Goal: Information Seeking & Learning: Learn about a topic

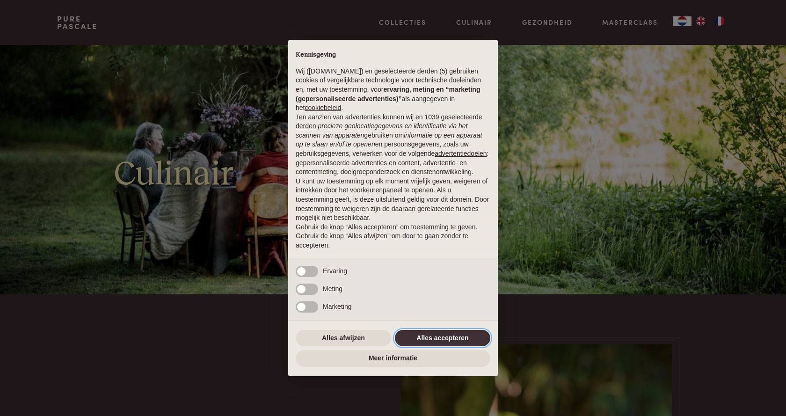
click at [481, 342] on button "Alles accepteren" at bounding box center [442, 338] width 95 height 17
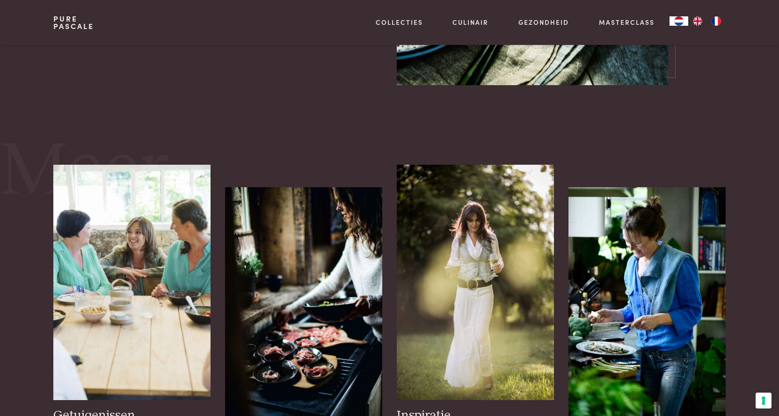
scroll to position [1216, 0]
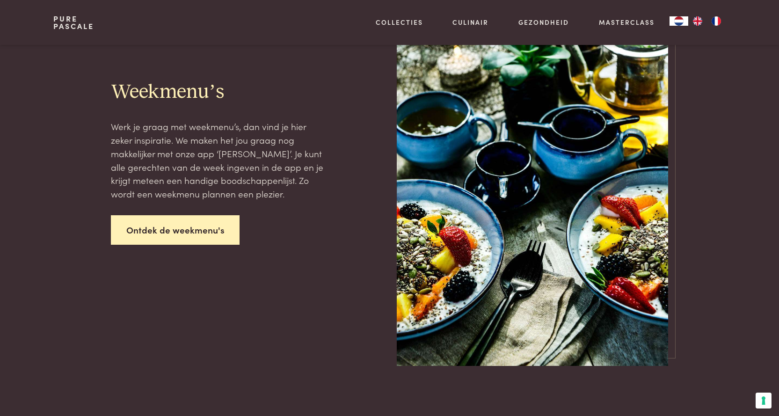
click at [173, 229] on link "Ontdek de weekmenu's" at bounding box center [175, 229] width 129 height 29
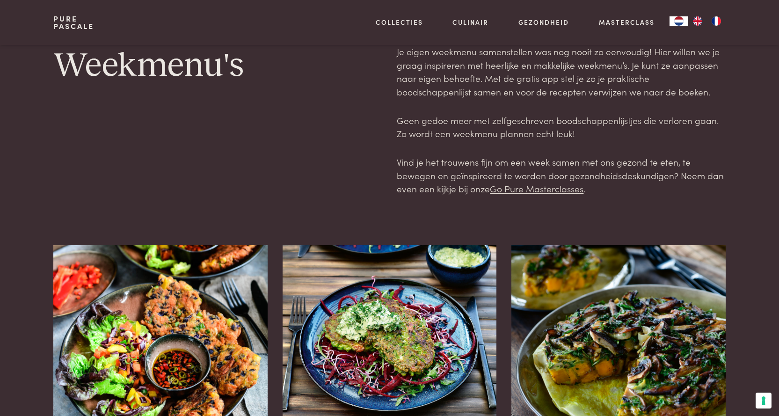
scroll to position [234, 0]
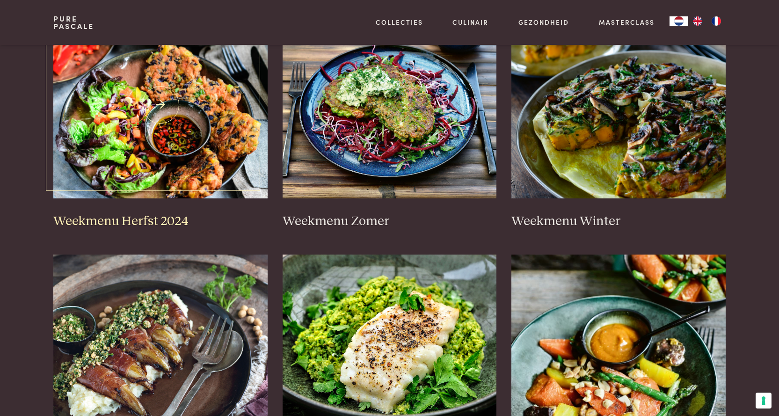
click at [175, 137] on img at bounding box center [160, 104] width 214 height 187
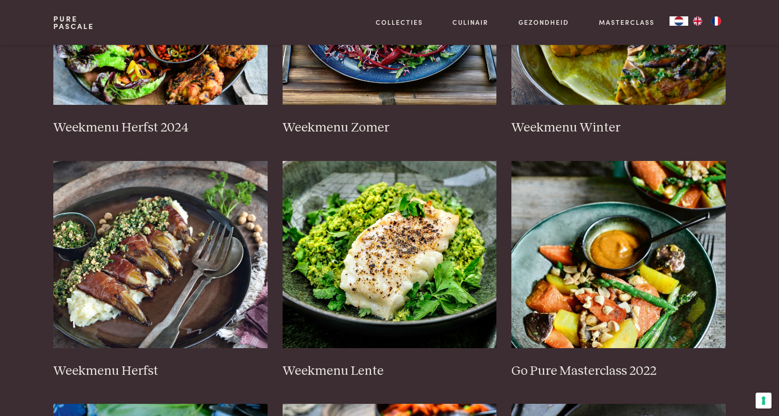
scroll to position [0, 0]
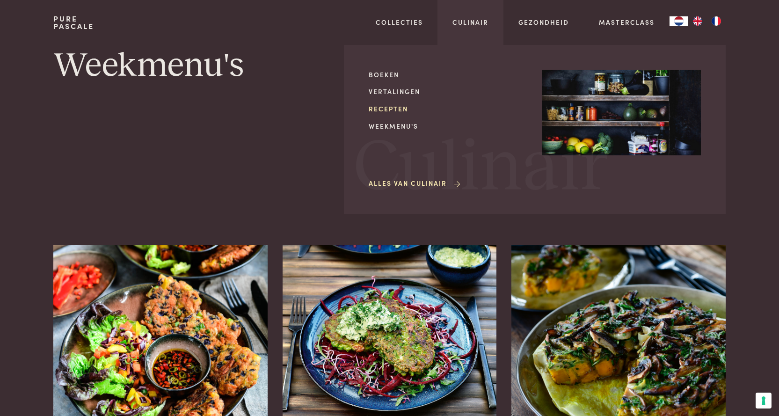
click at [384, 110] on link "Recepten" at bounding box center [448, 109] width 159 height 10
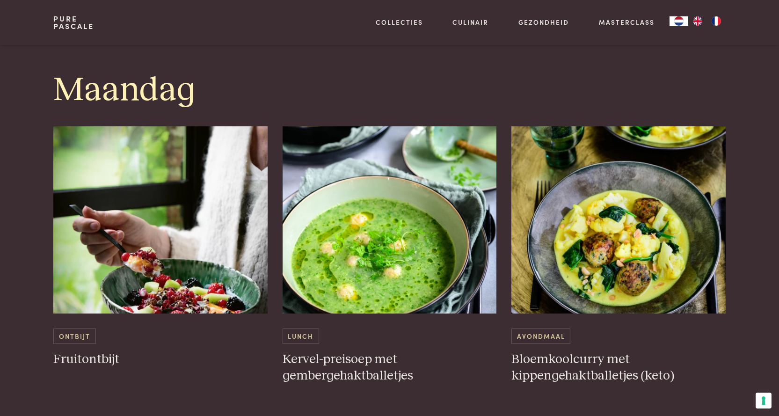
scroll to position [515, 0]
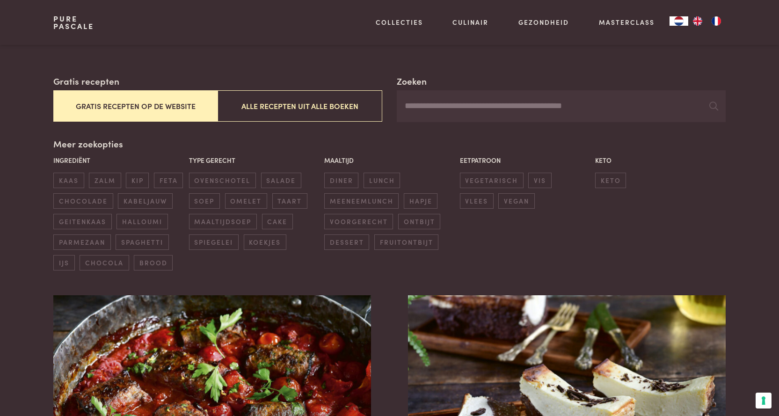
scroll to position [187, 0]
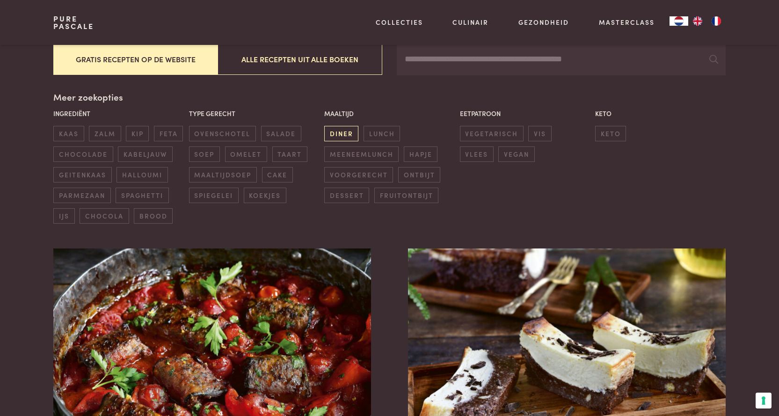
click at [346, 130] on span "diner" at bounding box center [341, 133] width 34 height 15
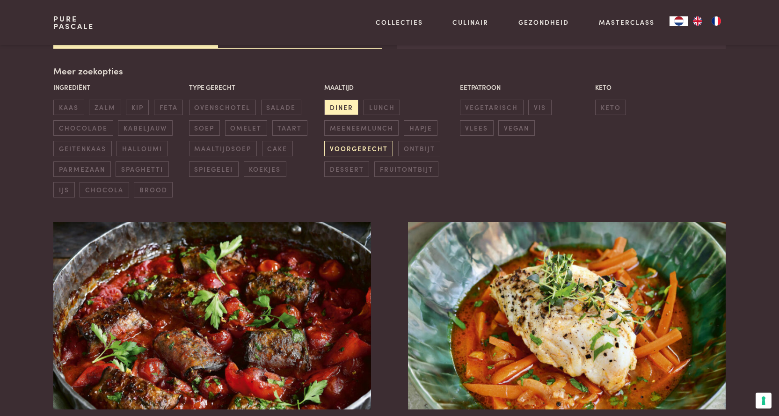
scroll to position [215, 0]
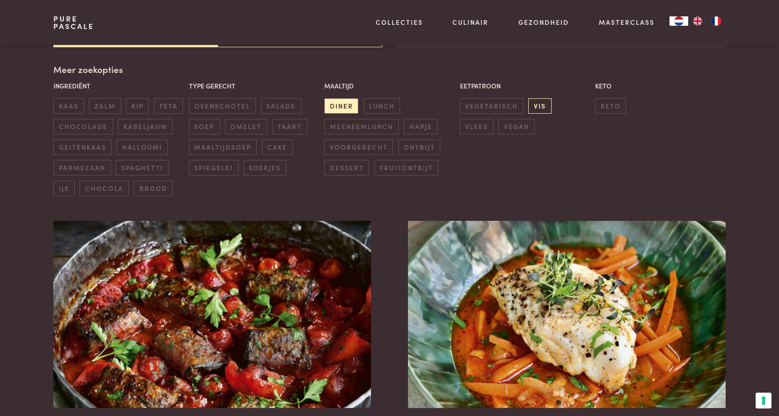
click at [539, 103] on span "vis" at bounding box center [539, 105] width 23 height 15
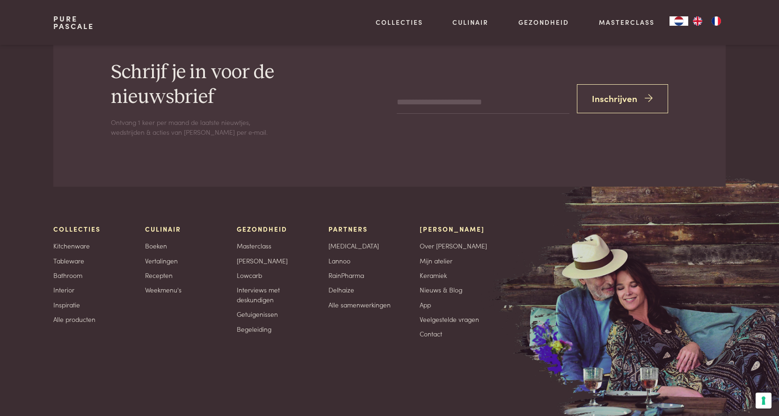
scroll to position [4249, 0]
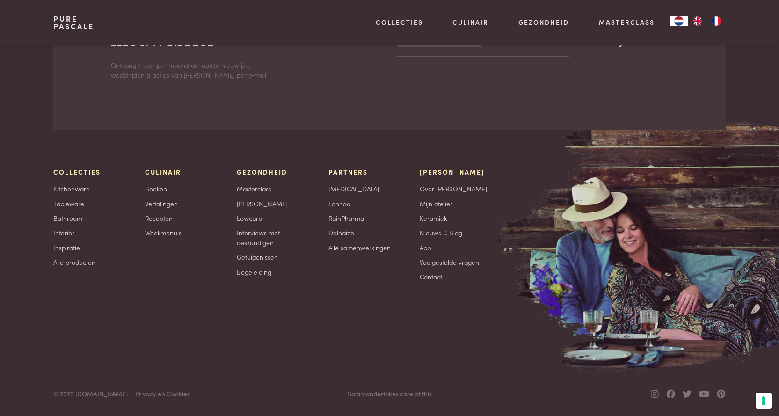
scroll to position [215, 0]
